Goal: Information Seeking & Learning: Find specific page/section

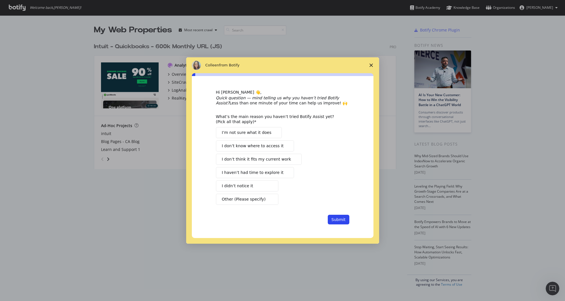
click at [370, 64] on icon "Close survey" at bounding box center [371, 65] width 3 height 3
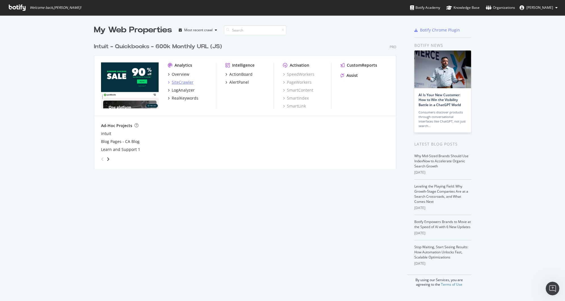
click at [185, 83] on div "SiteCrawler" at bounding box center [183, 82] width 22 height 6
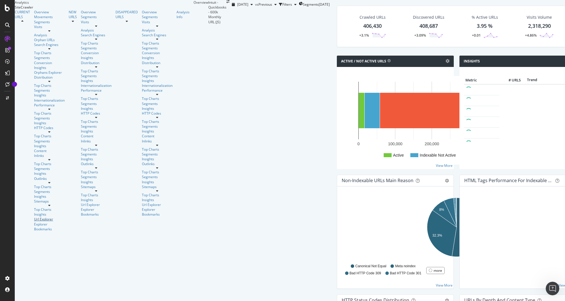
click at [34, 217] on div "Url Explorer" at bounding box center [49, 219] width 31 height 5
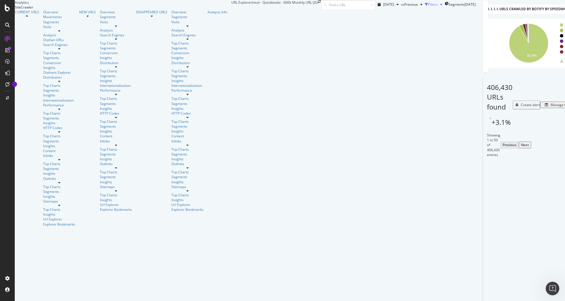
click at [428, 7] on div "Filters" at bounding box center [433, 4] width 10 height 5
click at [413, 15] on div "Add Filter Group" at bounding box center [426, 12] width 26 height 5
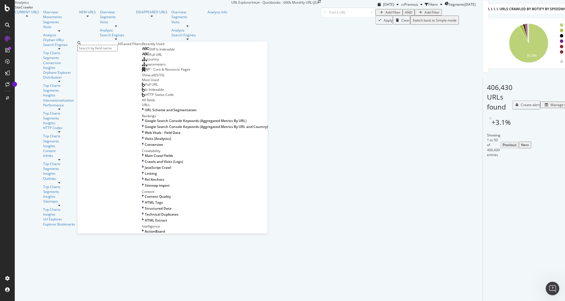
click at [122, 46] on div "Saved Filters" at bounding box center [132, 43] width 20 height 5
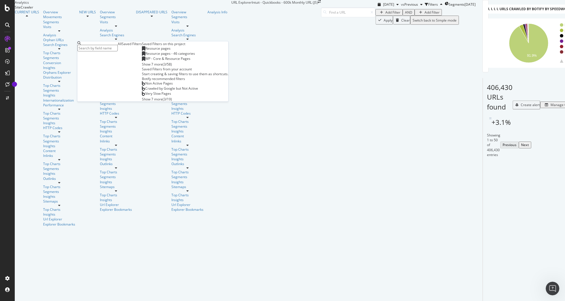
click at [145, 61] on span "WP - Core & Resource Pages" at bounding box center [167, 58] width 45 height 5
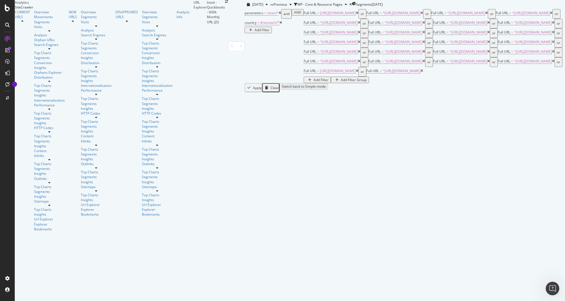
click at [341, 82] on div "Add Filter Group" at bounding box center [354, 79] width 26 height 5
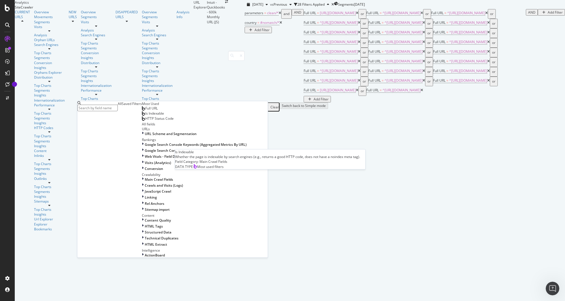
click at [145, 116] on span "Is Indexable" at bounding box center [154, 113] width 19 height 5
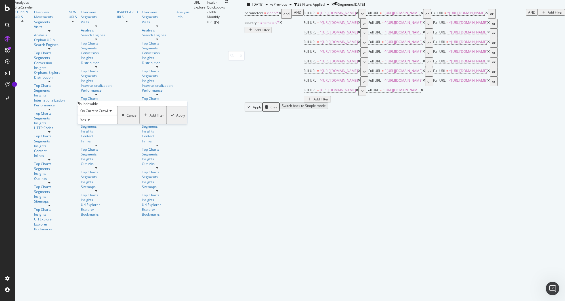
click at [101, 113] on span "On Current Crawl" at bounding box center [94, 110] width 28 height 5
click at [100, 127] on span "On Compared Crawl" at bounding box center [95, 124] width 32 height 5
click at [154, 118] on div "Add filter" at bounding box center [161, 115] width 14 height 5
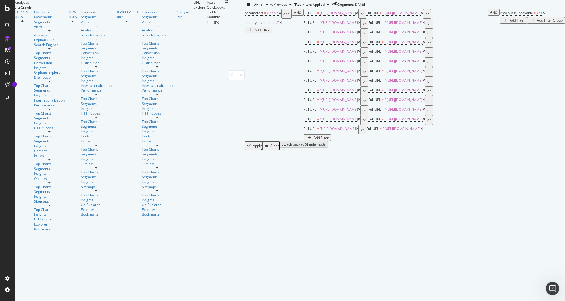
click at [510, 23] on div "Add Filter" at bounding box center [517, 20] width 15 height 5
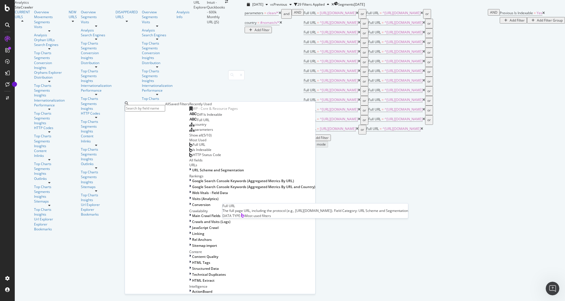
click at [189, 147] on div "Full URL" at bounding box center [197, 145] width 16 height 5
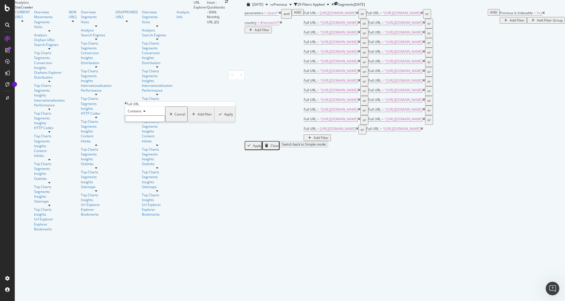
click at [127, 105] on icon at bounding box center [126, 103] width 2 height 3
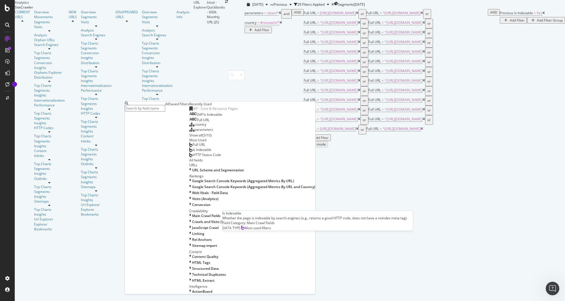
click at [189, 152] on div "Is Indexable" at bounding box center [200, 150] width 22 height 5
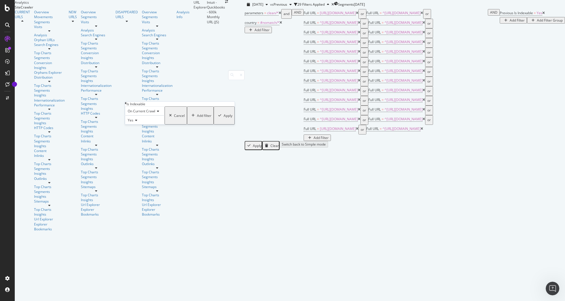
click at [136, 122] on icon at bounding box center [135, 120] width 4 height 3
click at [137, 137] on div "No" at bounding box center [144, 134] width 39 height 6
click at [224, 118] on div "Apply" at bounding box center [228, 115] width 9 height 5
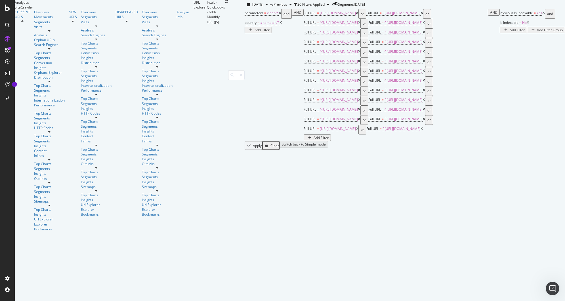
scroll to position [15, 0]
copy div "[URL][DOMAIN_NAME]"
